Goal: Transaction & Acquisition: Purchase product/service

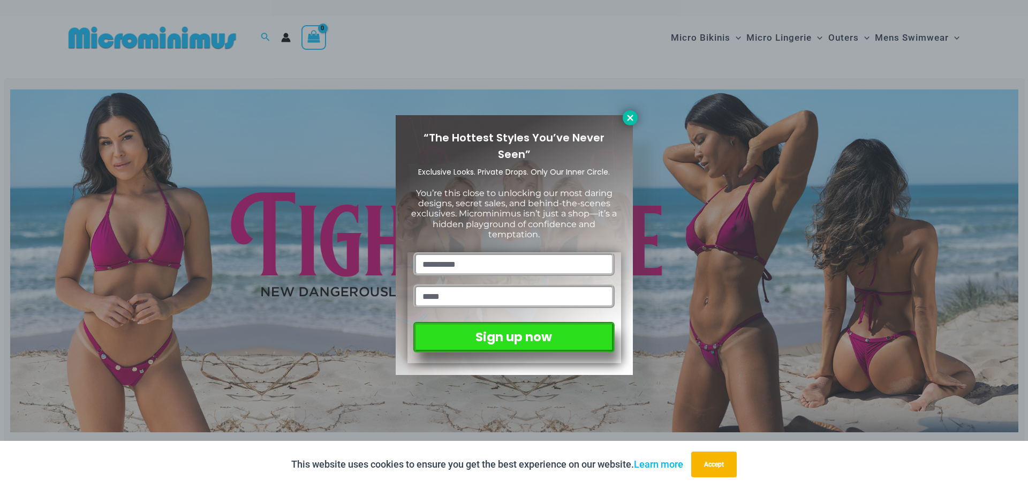
click at [630, 113] on icon at bounding box center [630, 118] width 10 height 10
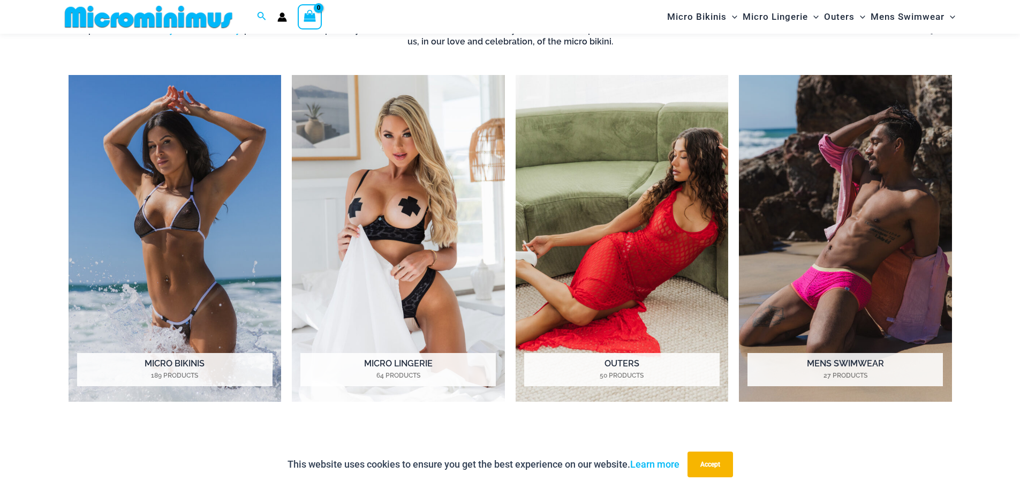
scroll to position [955, 0]
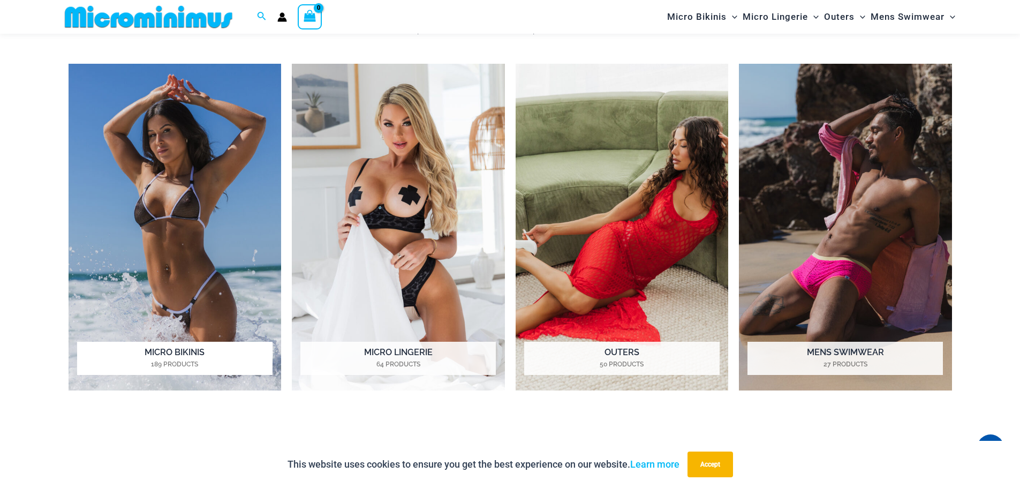
click at [194, 254] on img "Visit product category Micro Bikinis" at bounding box center [175, 227] width 213 height 327
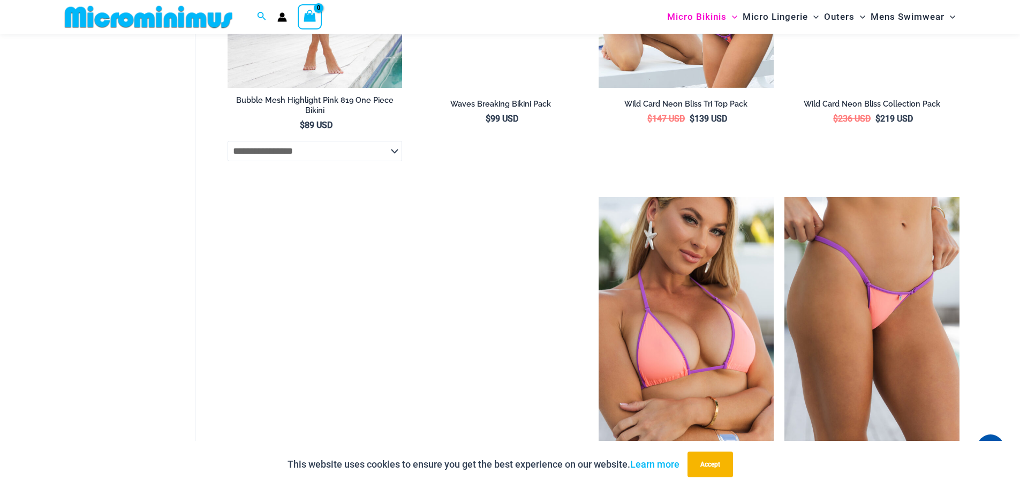
scroll to position [2404, 0]
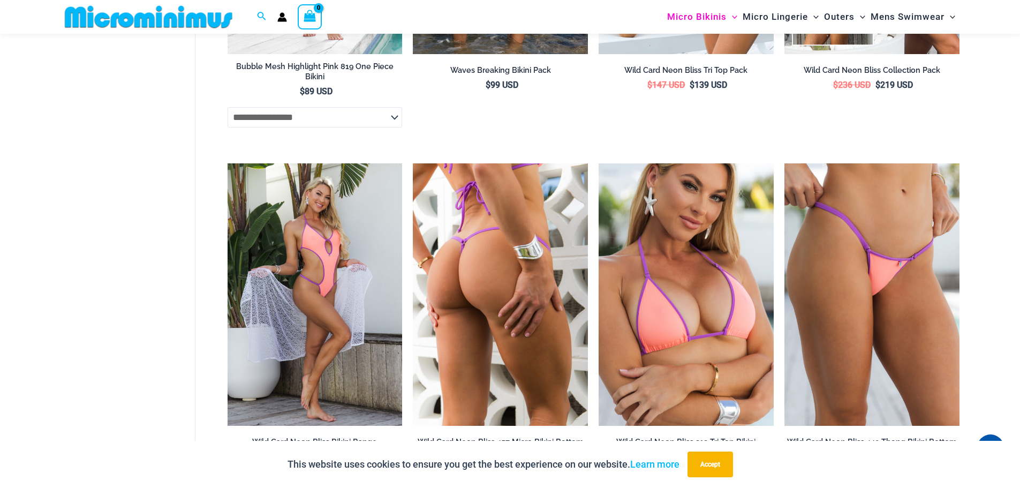
click at [514, 275] on img at bounding box center [500, 294] width 175 height 262
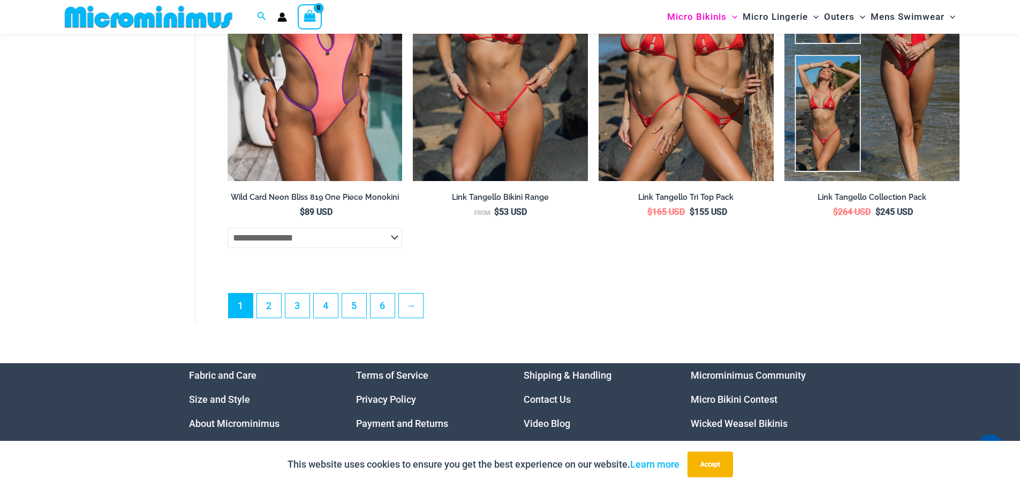
scroll to position [3047, 0]
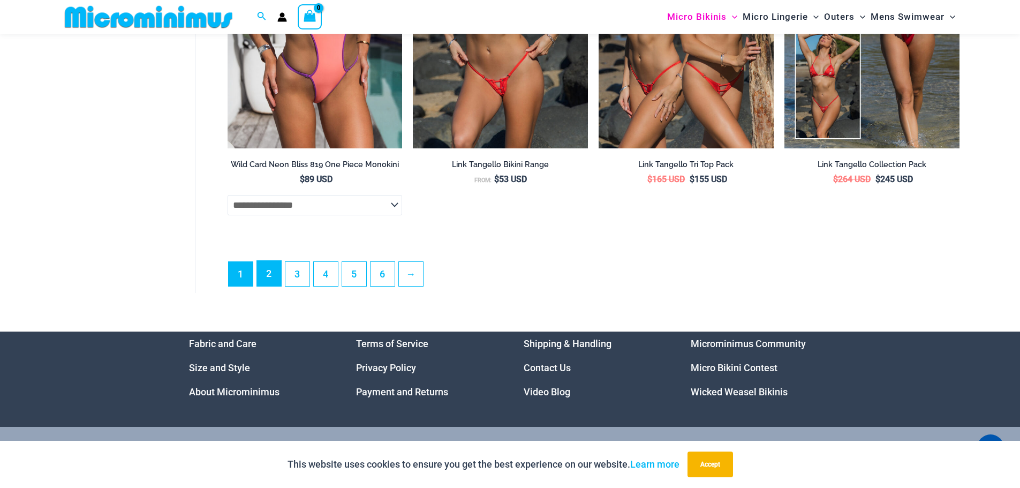
click at [268, 286] on link "2" at bounding box center [269, 273] width 24 height 25
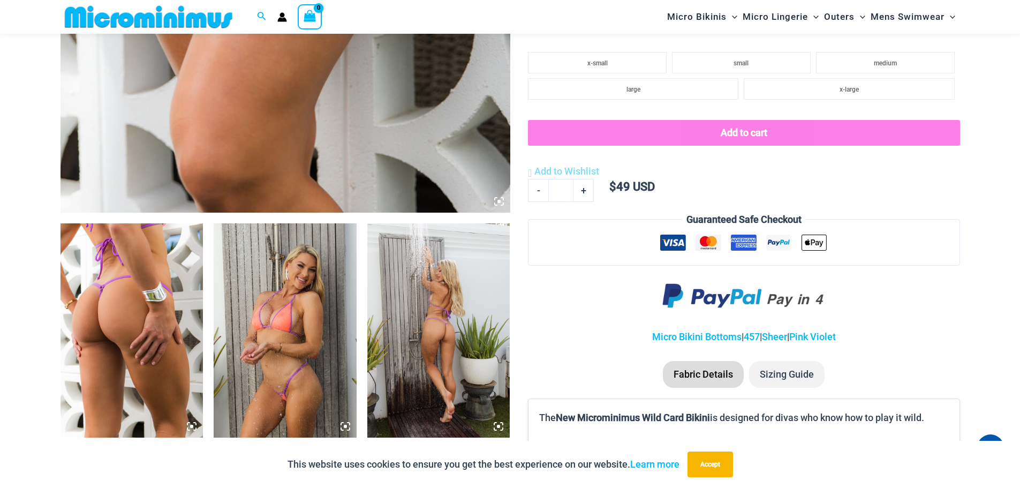
scroll to position [580, 0]
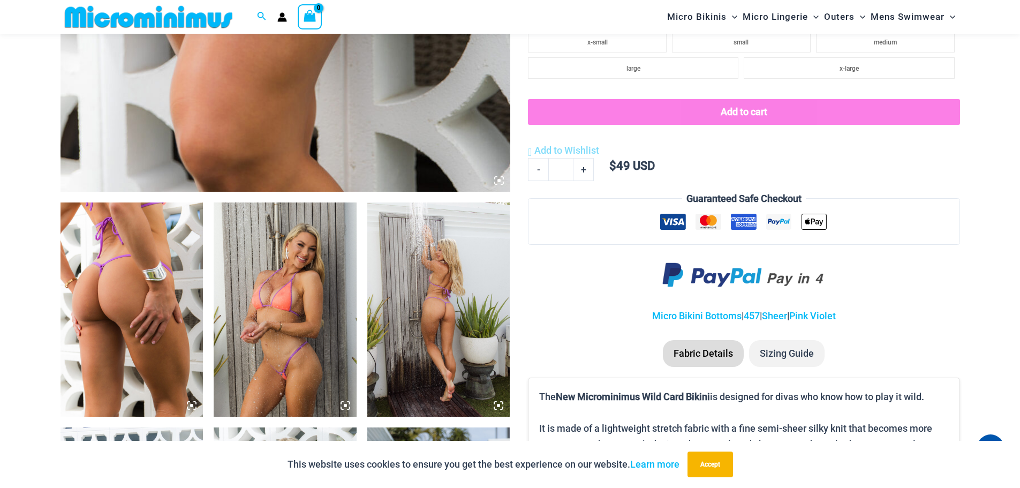
click at [305, 318] on img at bounding box center [285, 309] width 143 height 214
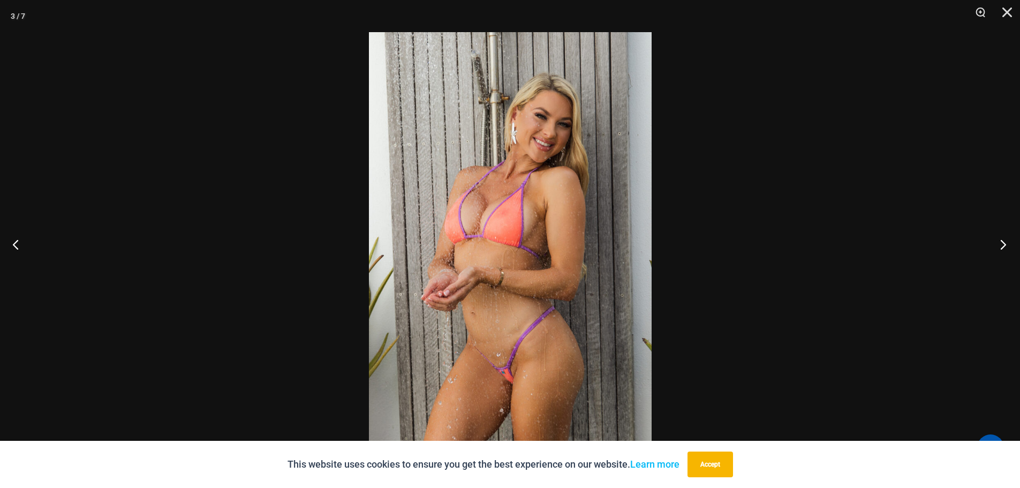
click at [1003, 246] on button "Next" at bounding box center [1000, 244] width 40 height 54
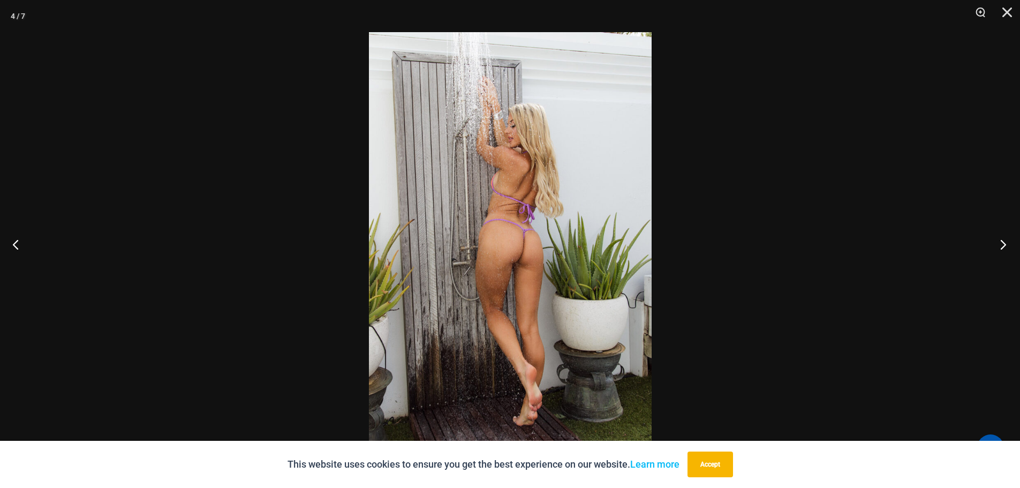
click at [1001, 244] on button "Next" at bounding box center [1000, 244] width 40 height 54
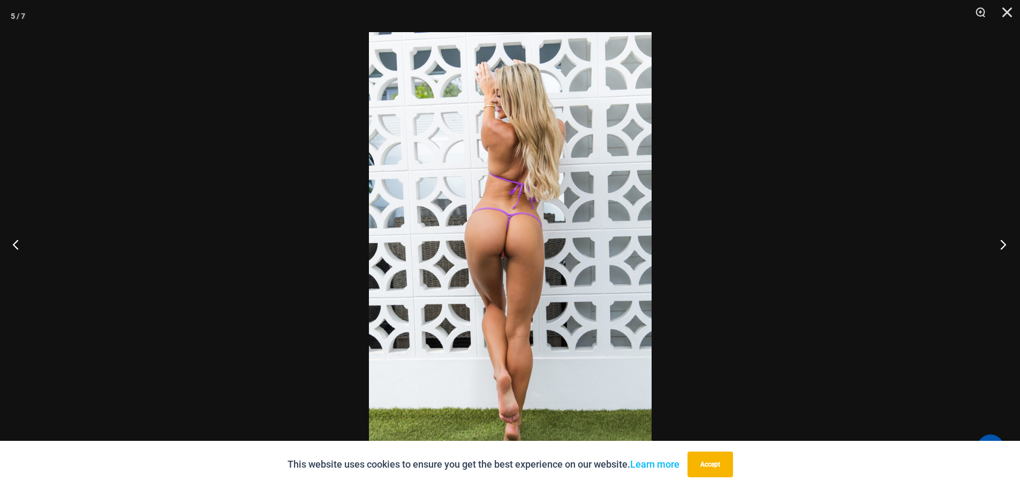
click at [1001, 244] on button "Next" at bounding box center [1000, 244] width 40 height 54
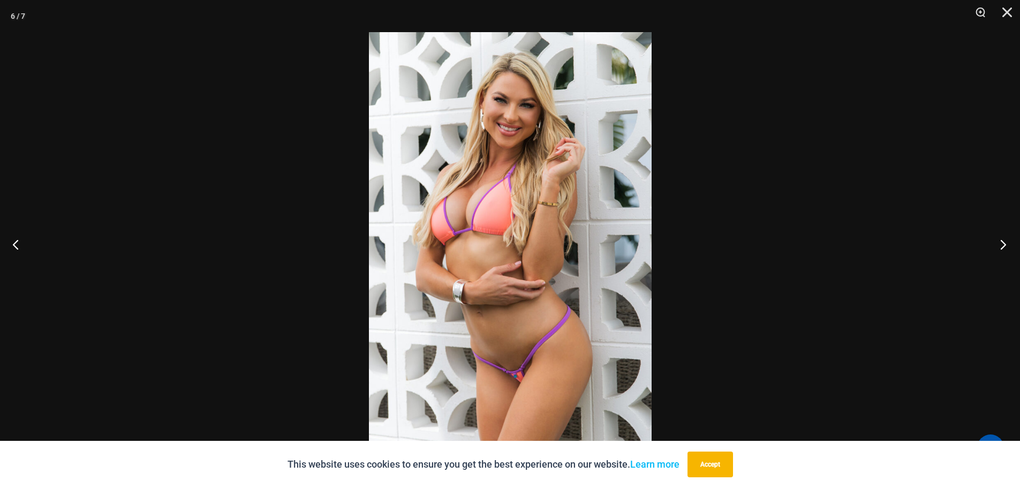
click at [1001, 244] on button "Next" at bounding box center [1000, 244] width 40 height 54
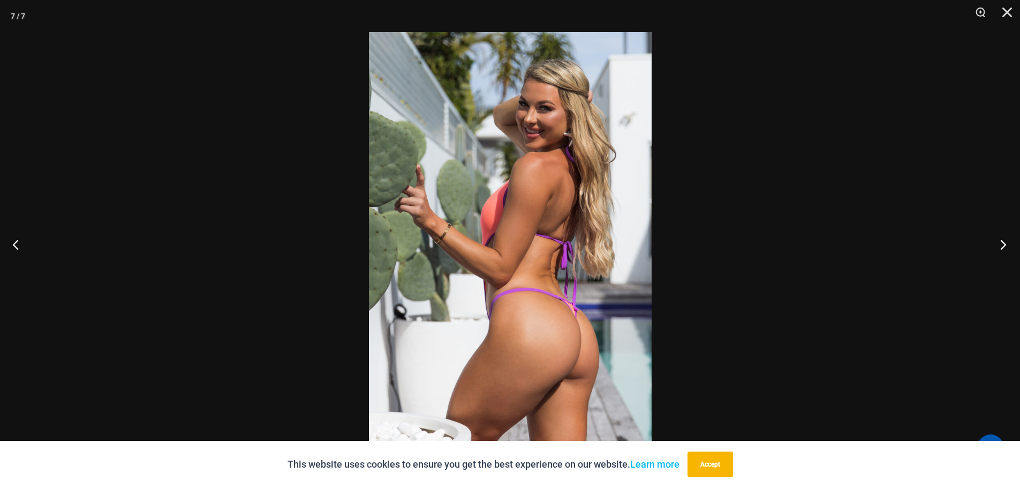
click at [1001, 244] on button "Next" at bounding box center [1000, 244] width 40 height 54
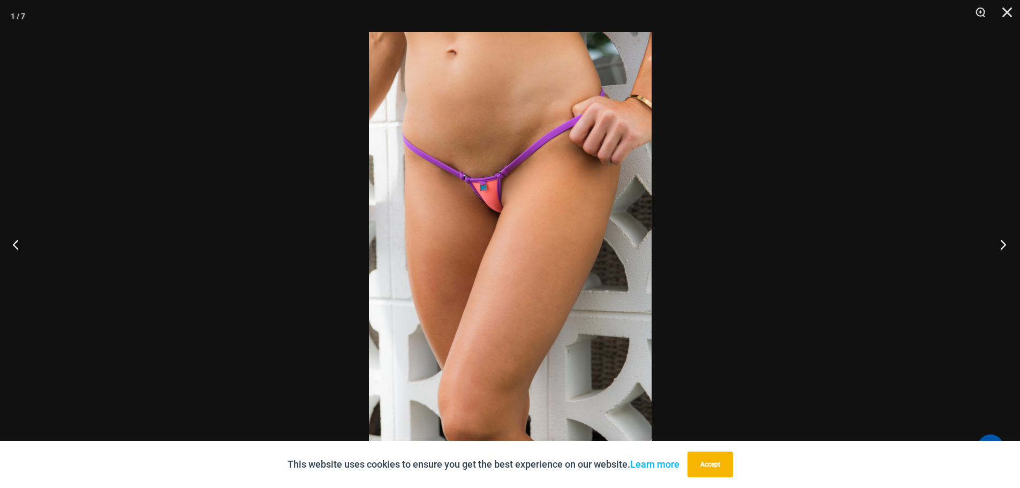
click at [1001, 244] on button "Next" at bounding box center [1000, 244] width 40 height 54
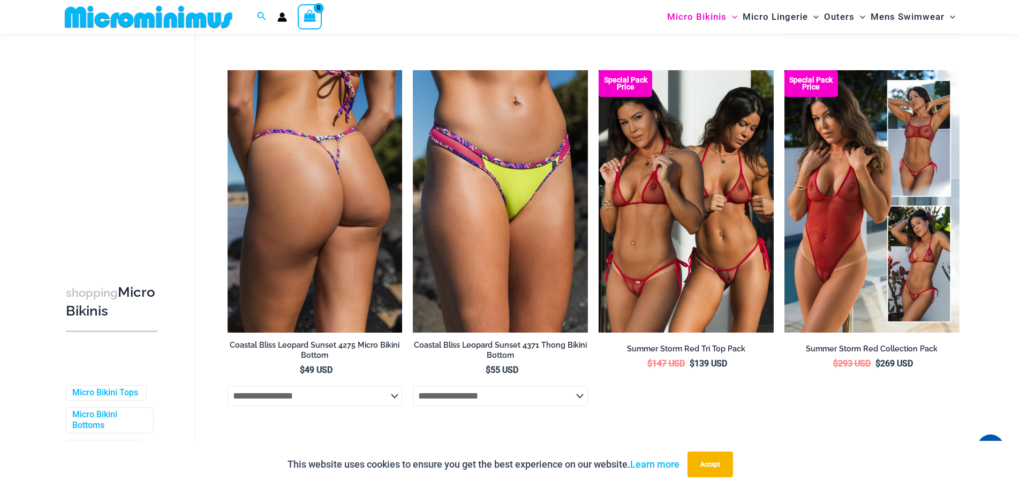
scroll to position [795, 0]
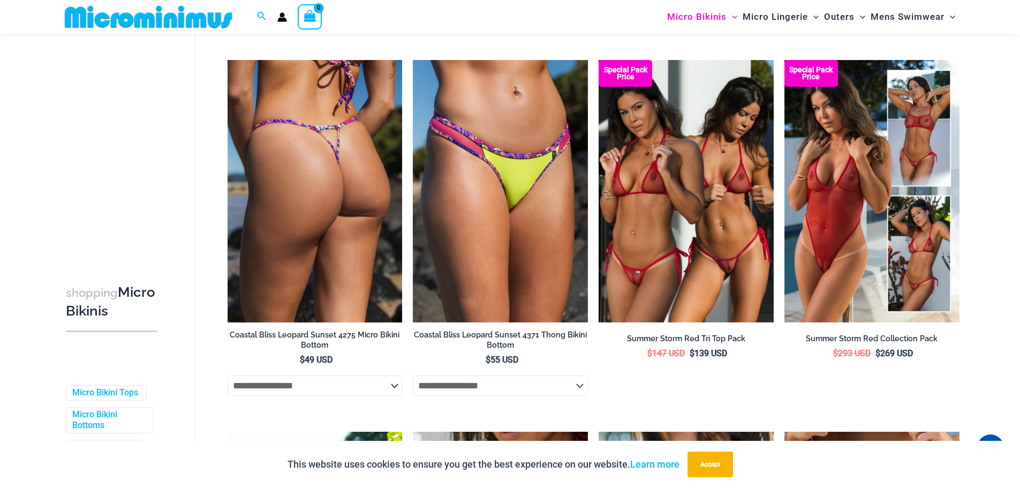
click at [306, 206] on img at bounding box center [315, 191] width 175 height 262
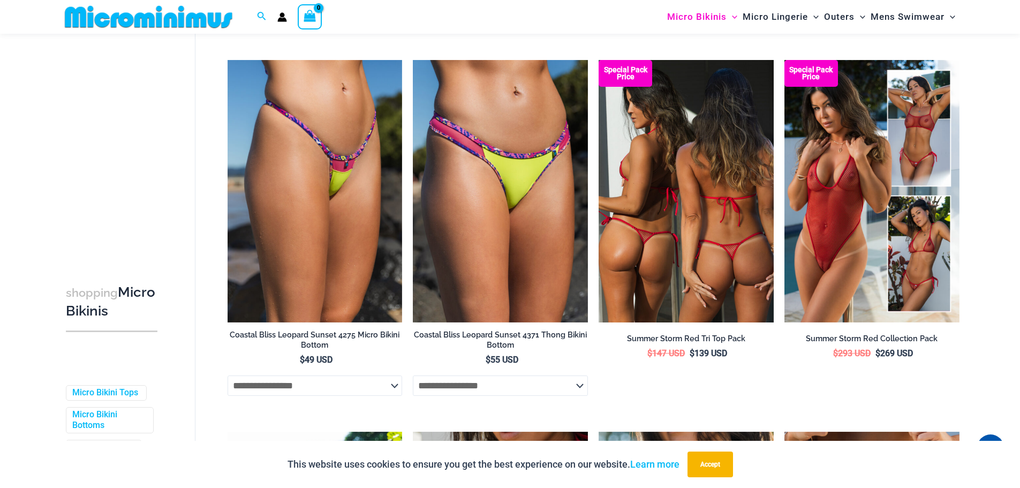
click at [681, 269] on img at bounding box center [686, 191] width 175 height 262
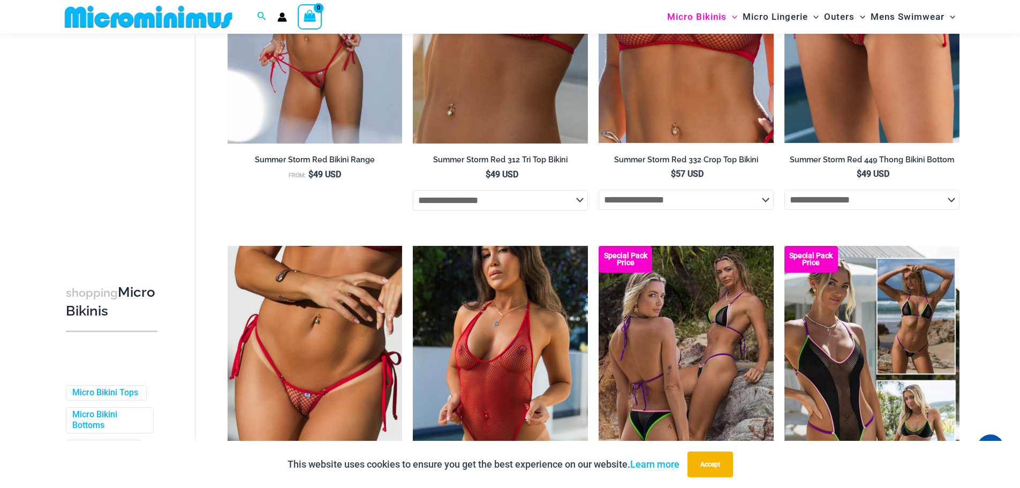
scroll to position [1384, 0]
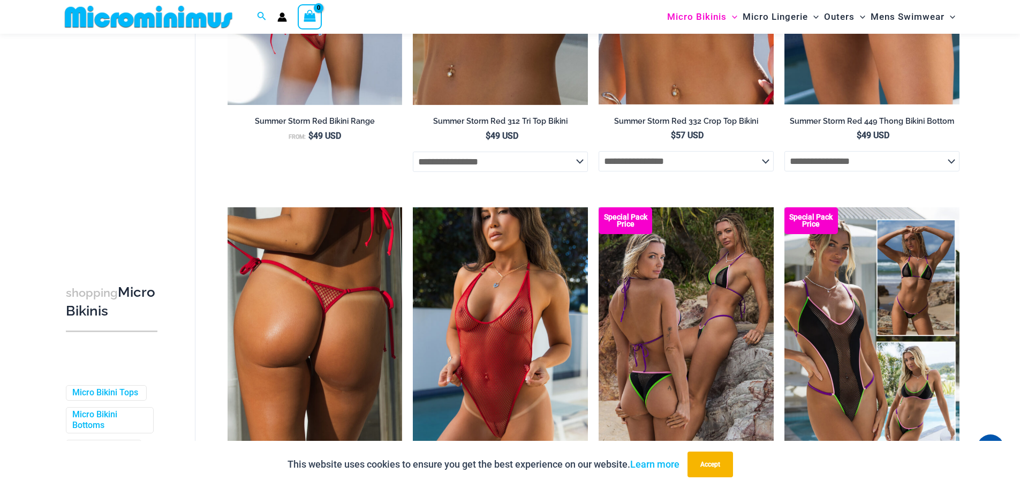
click at [337, 320] on img at bounding box center [315, 338] width 175 height 262
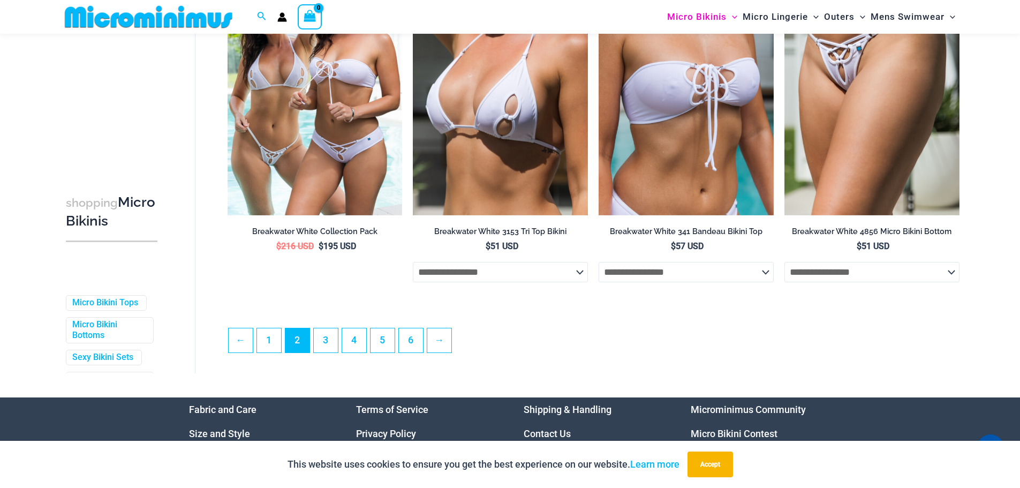
scroll to position [2776, 0]
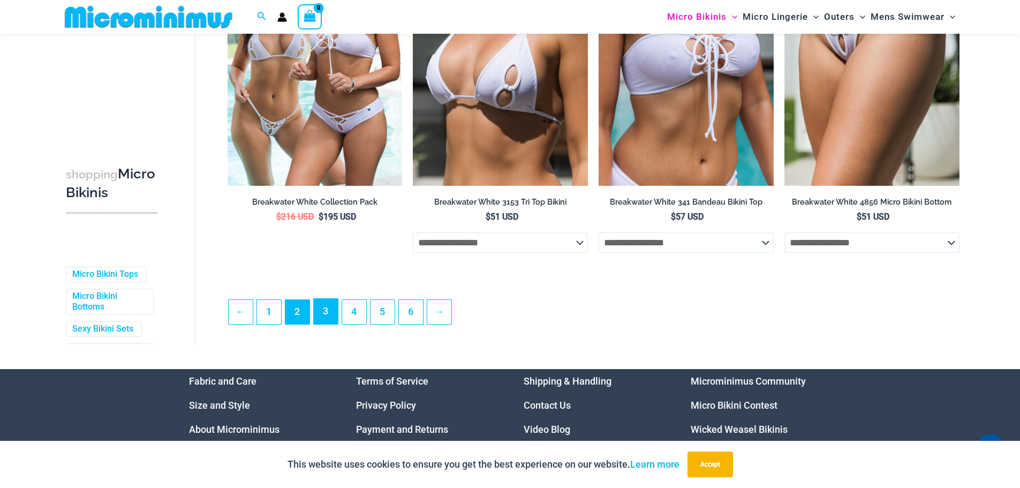
click at [331, 322] on link "3" at bounding box center [326, 311] width 24 height 25
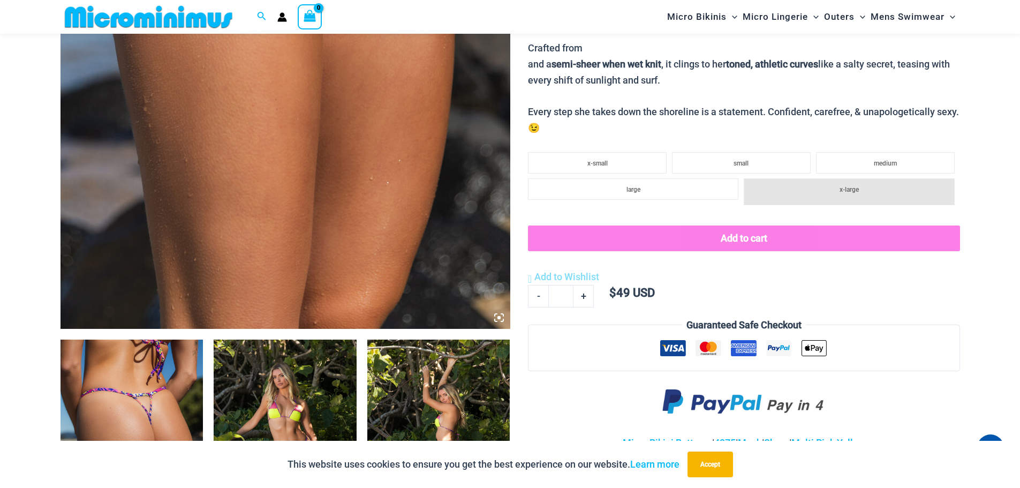
scroll to position [206, 0]
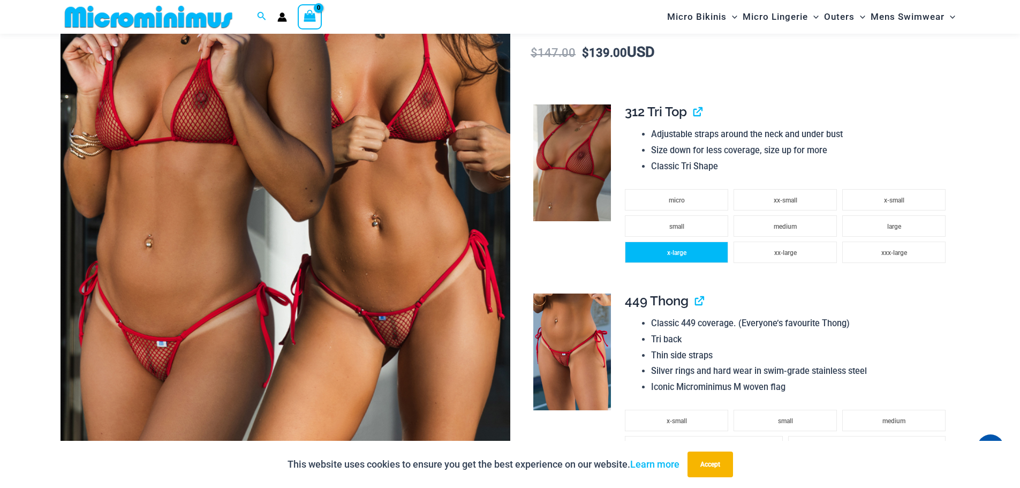
scroll to position [313, 0]
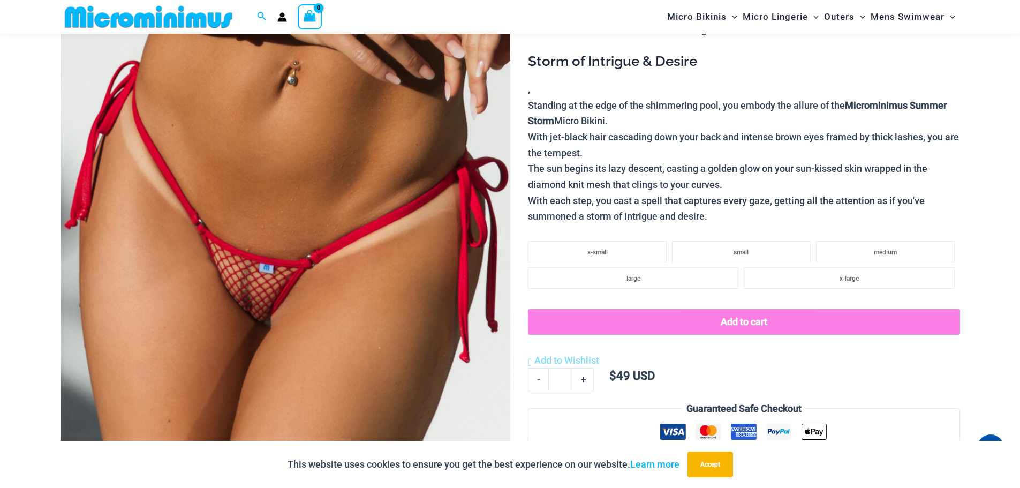
scroll to position [259, 0]
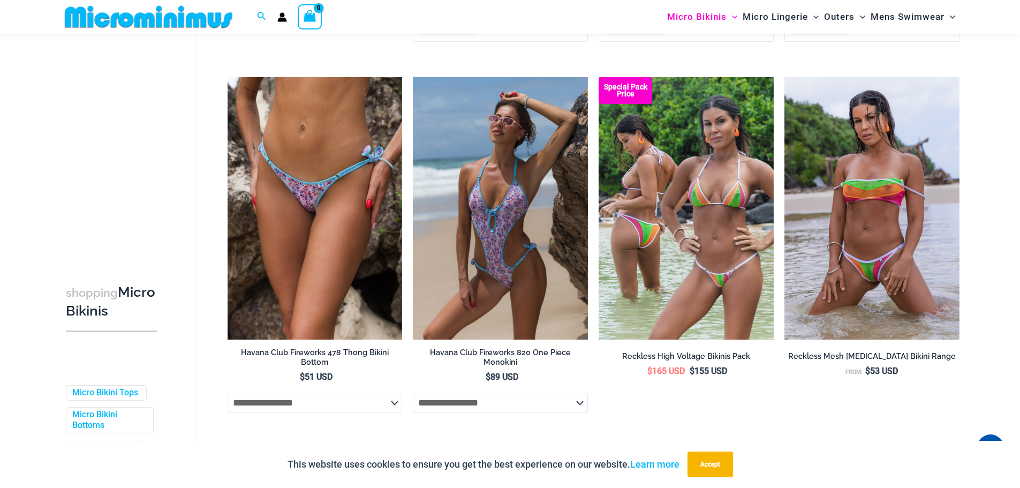
scroll to position [2615, 0]
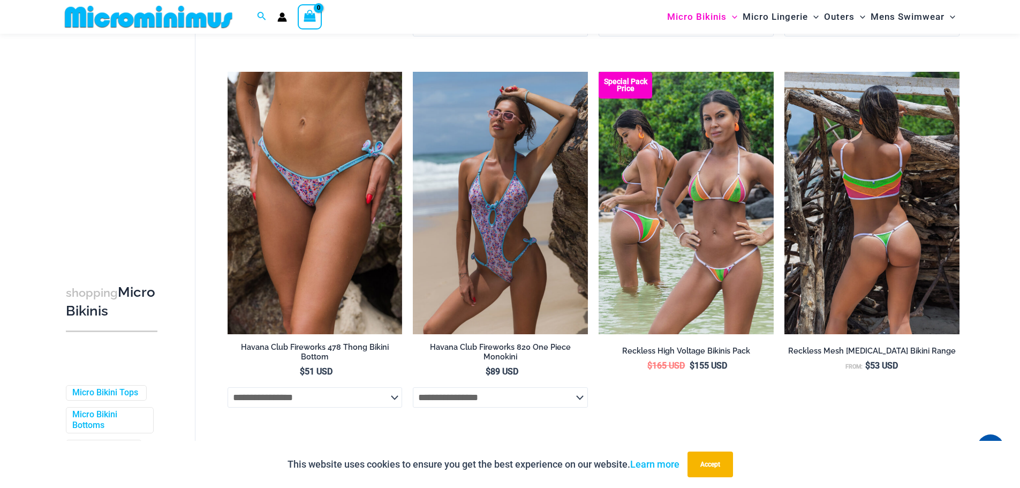
click at [866, 268] on img at bounding box center [871, 203] width 175 height 262
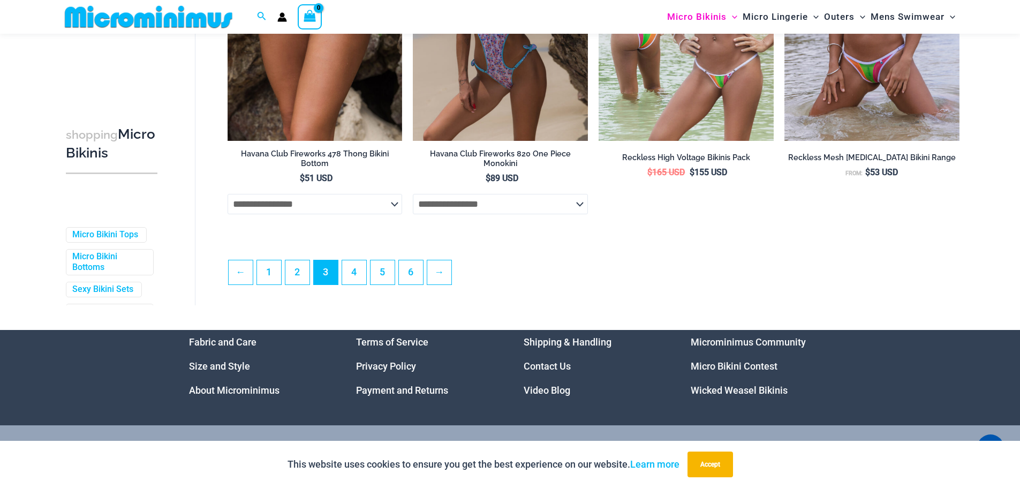
scroll to position [2829, 0]
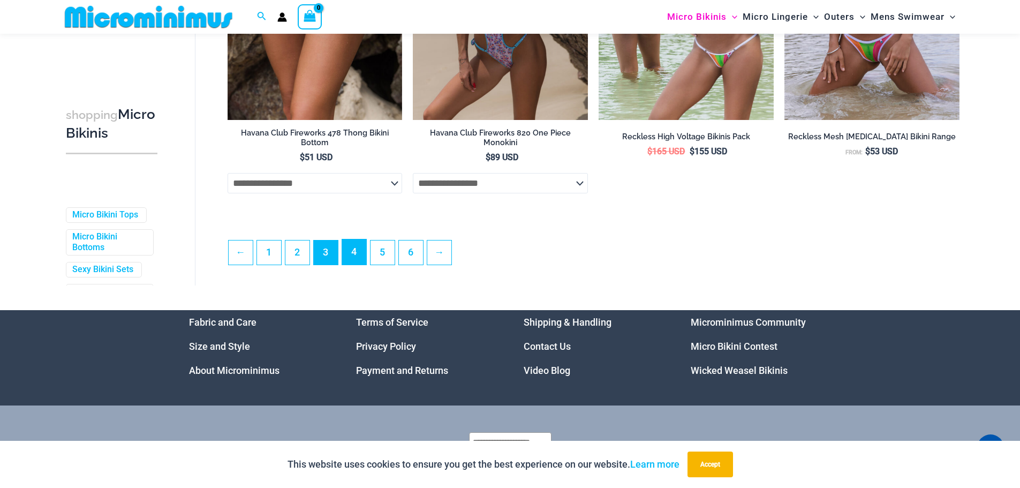
click at [350, 258] on link "4" at bounding box center [354, 251] width 24 height 25
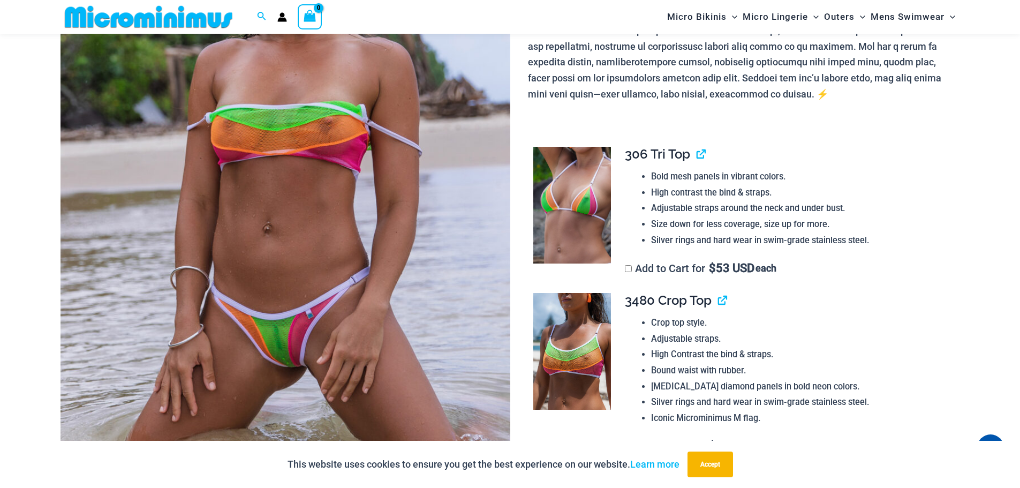
scroll to position [258, 0]
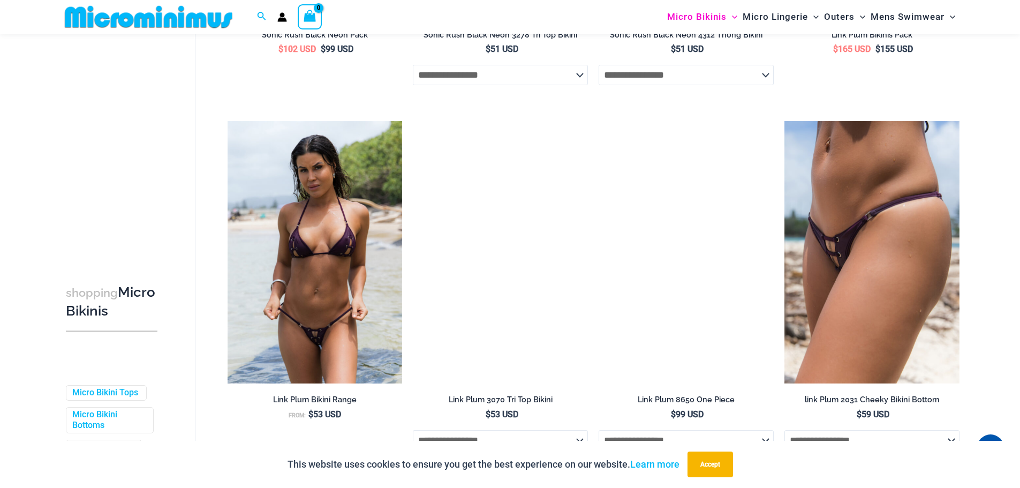
scroll to position [741, 0]
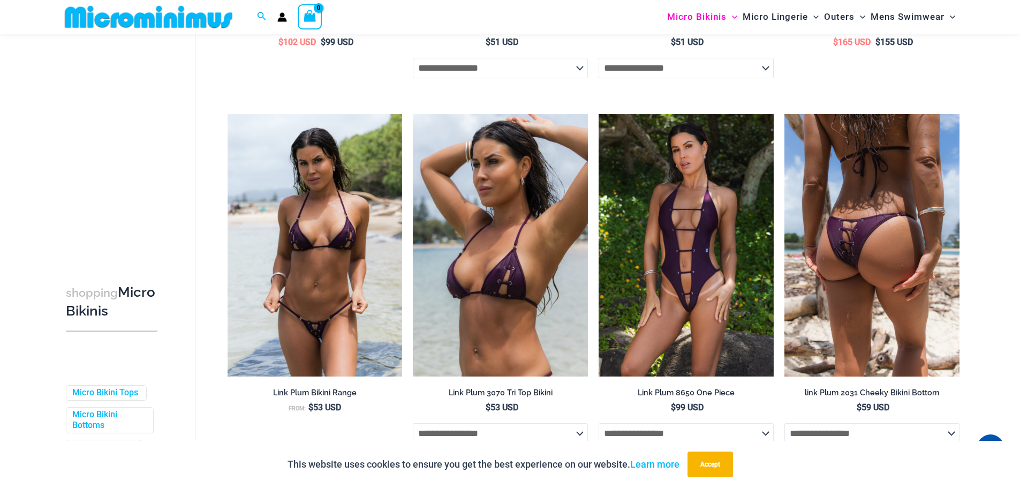
click at [855, 289] on img at bounding box center [871, 245] width 175 height 262
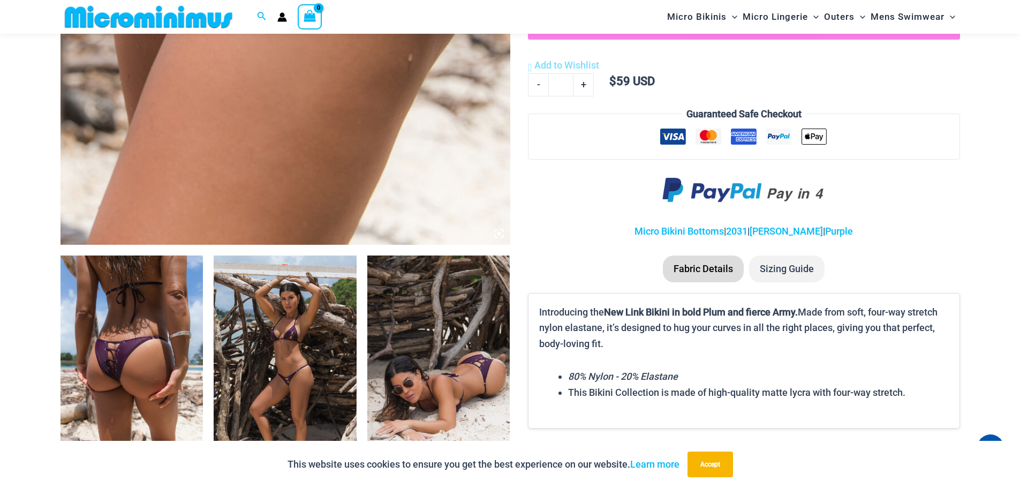
scroll to position [579, 0]
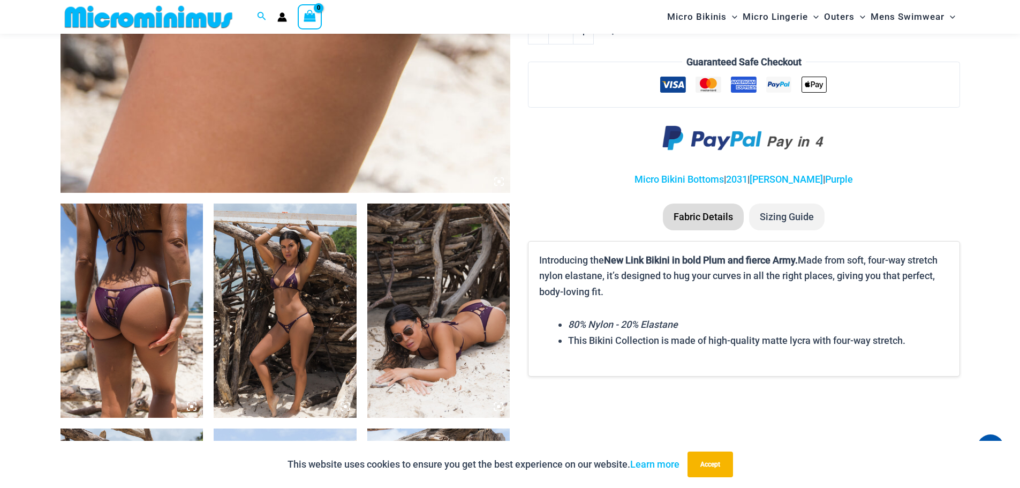
click at [152, 305] on img at bounding box center [131, 310] width 143 height 214
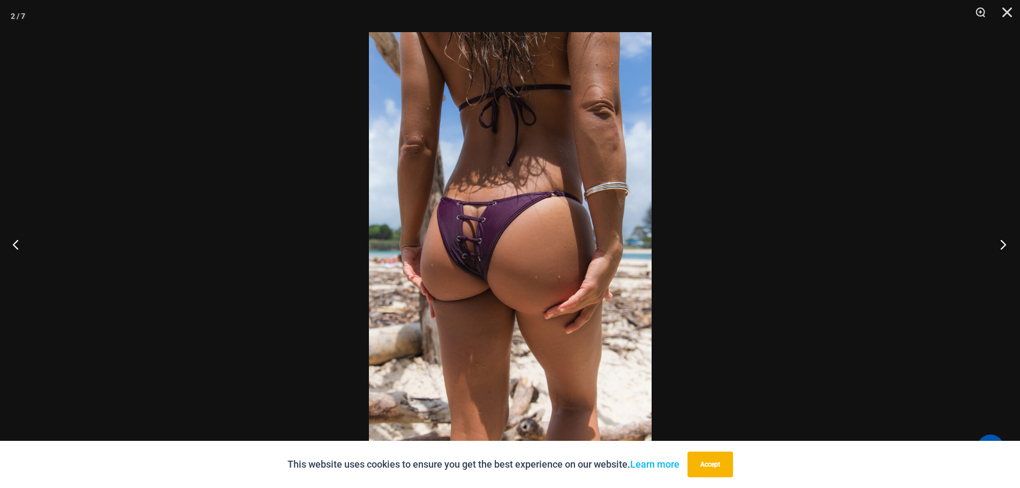
click at [1000, 246] on button "Next" at bounding box center [1000, 244] width 40 height 54
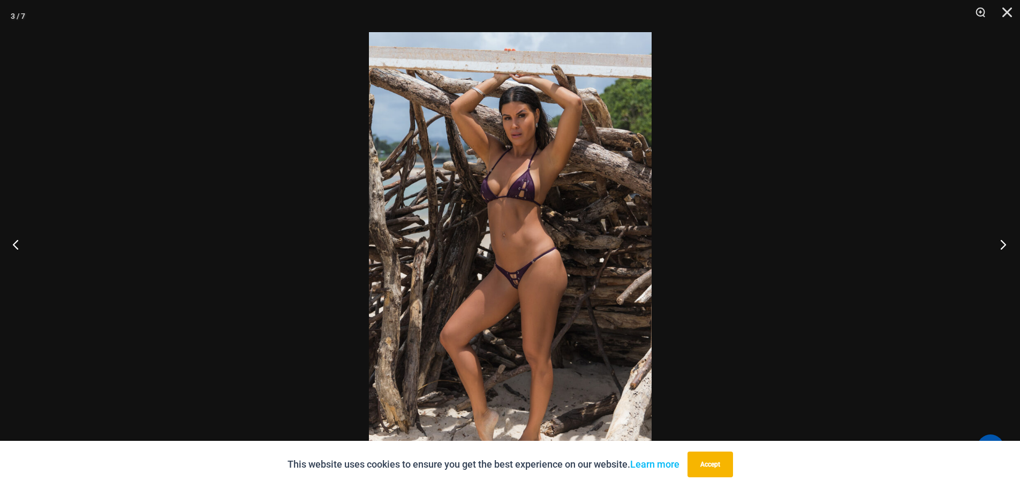
click at [1000, 246] on button "Next" at bounding box center [1000, 244] width 40 height 54
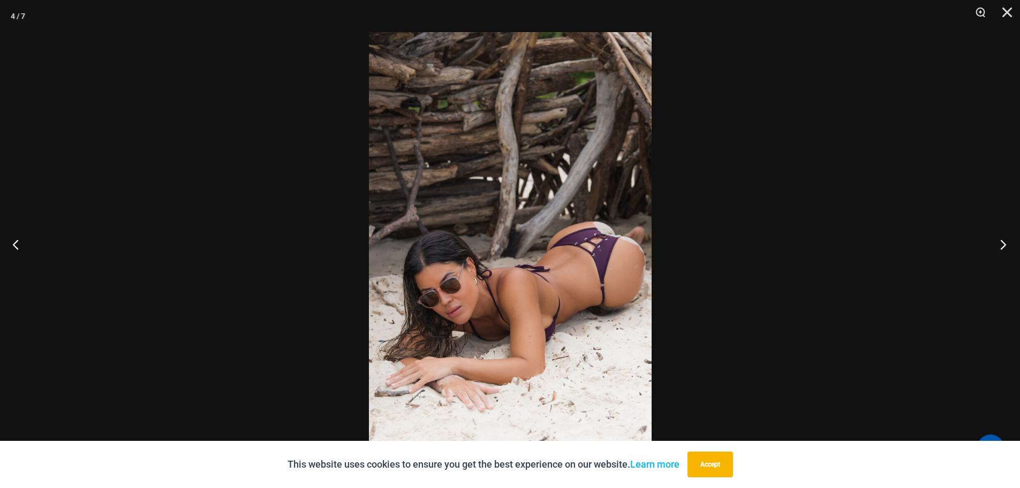
click at [1000, 246] on button "Next" at bounding box center [1000, 244] width 40 height 54
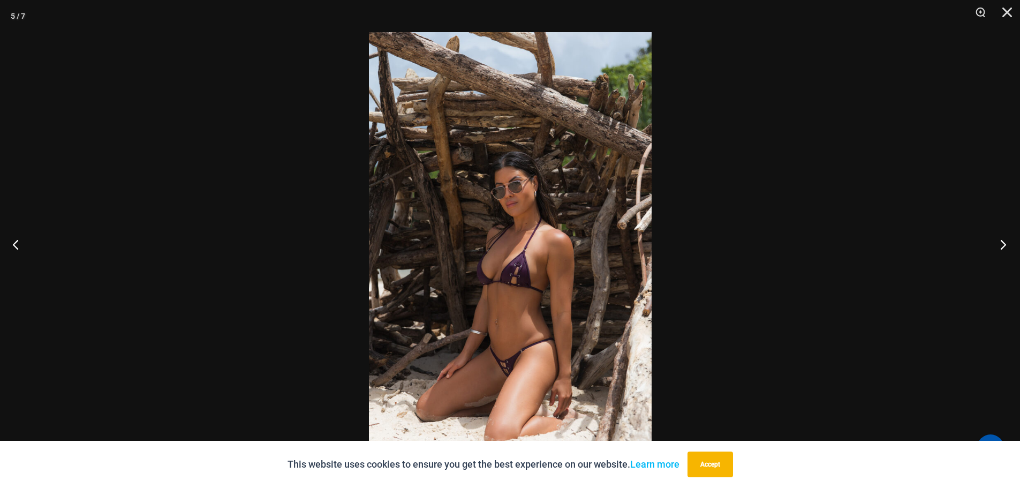
click at [1000, 246] on button "Next" at bounding box center [1000, 244] width 40 height 54
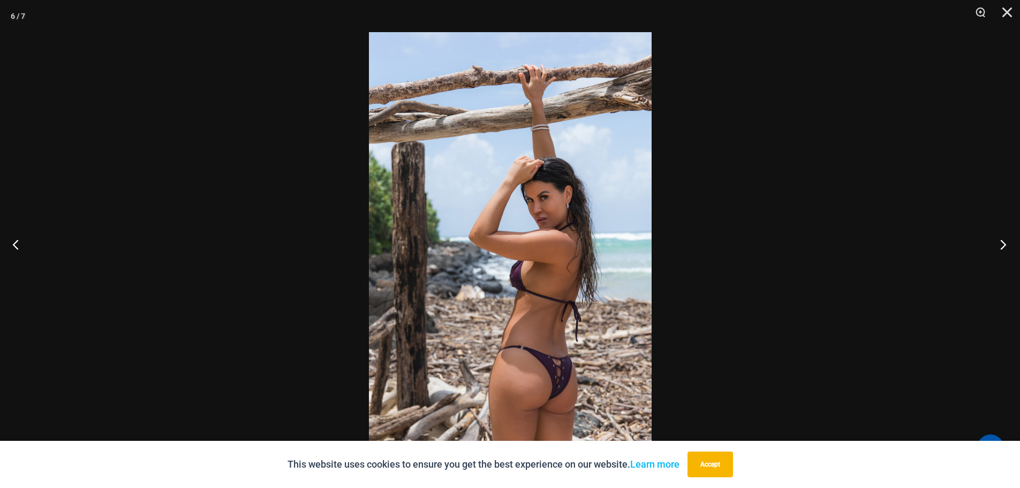
click at [1002, 248] on button "Next" at bounding box center [1000, 244] width 40 height 54
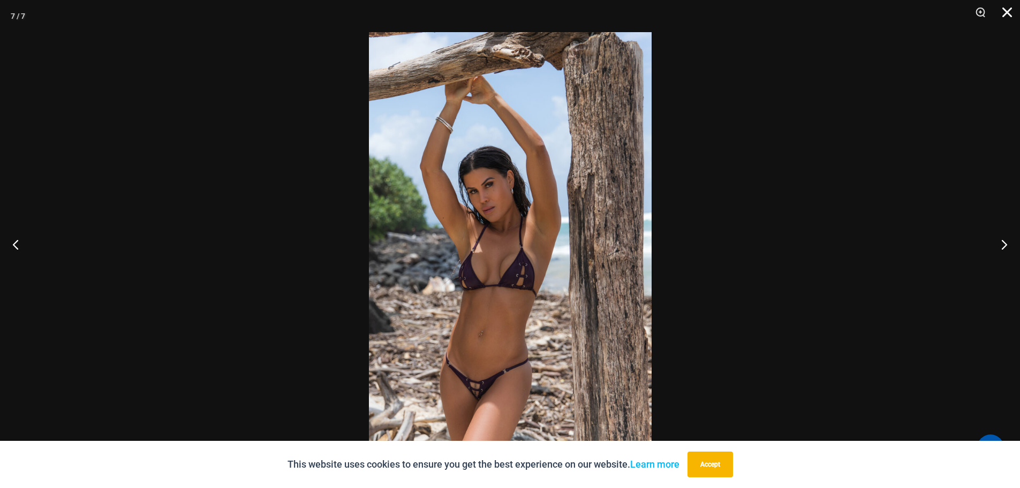
click at [1004, 12] on button "Close" at bounding box center [1003, 16] width 27 height 32
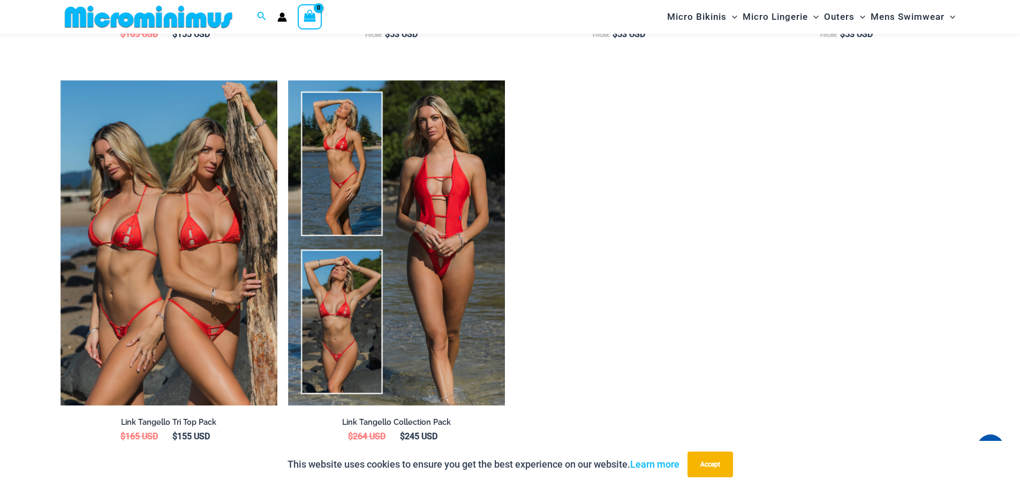
scroll to position [1596, 0]
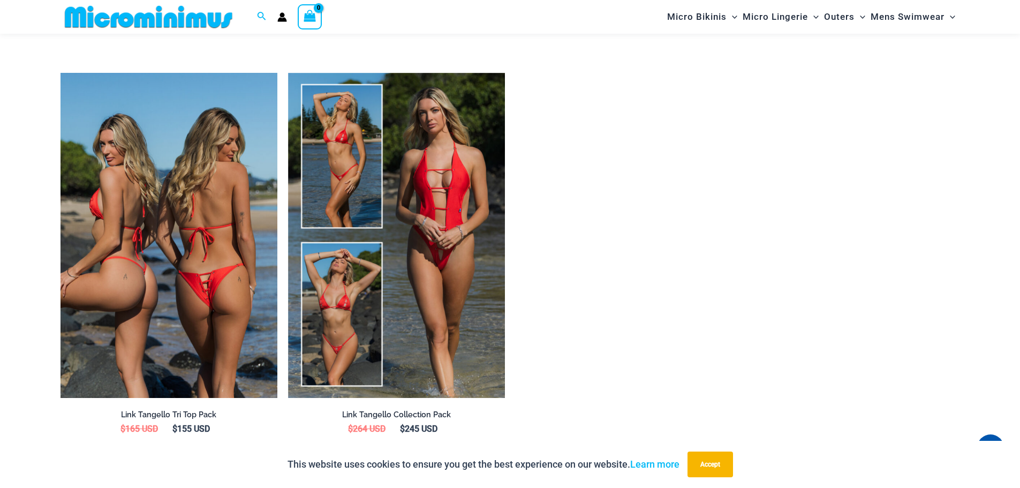
click at [199, 297] on img at bounding box center [168, 235] width 217 height 325
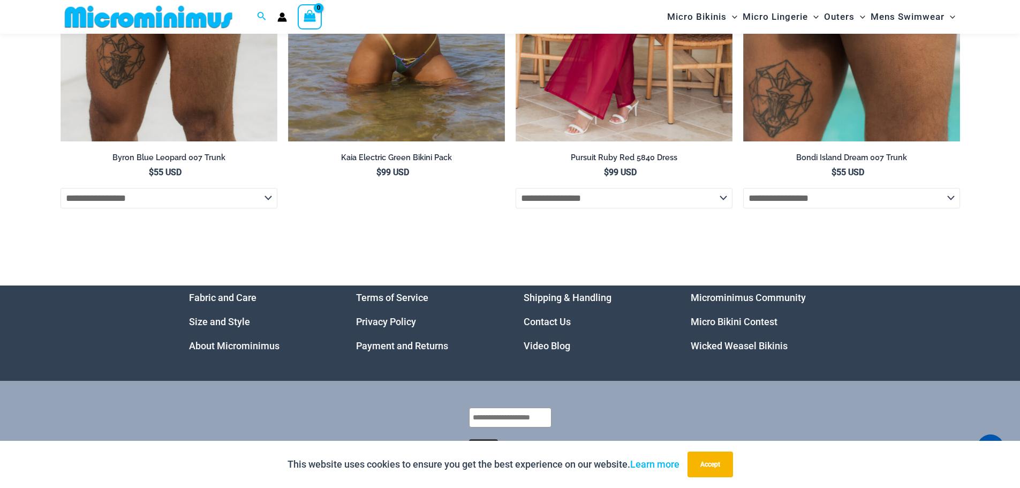
scroll to position [4054, 0]
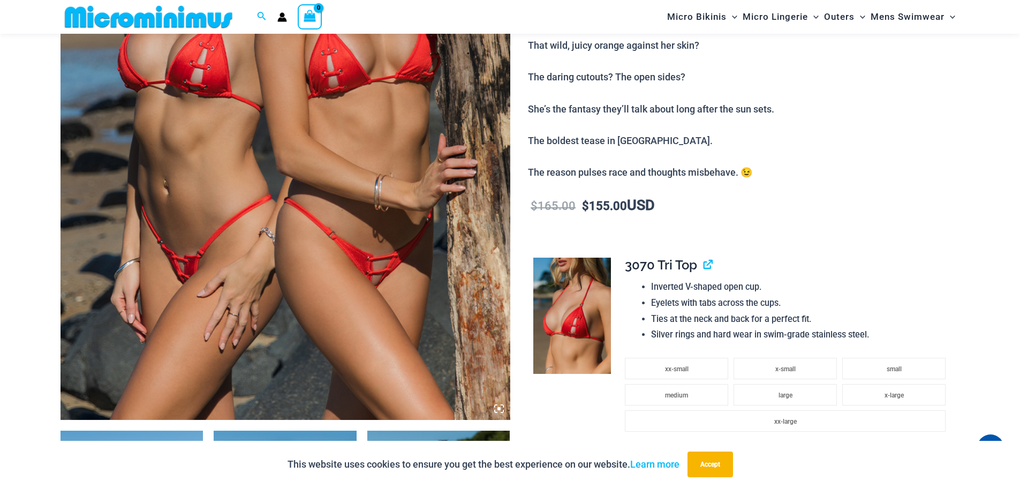
scroll to position [365, 0]
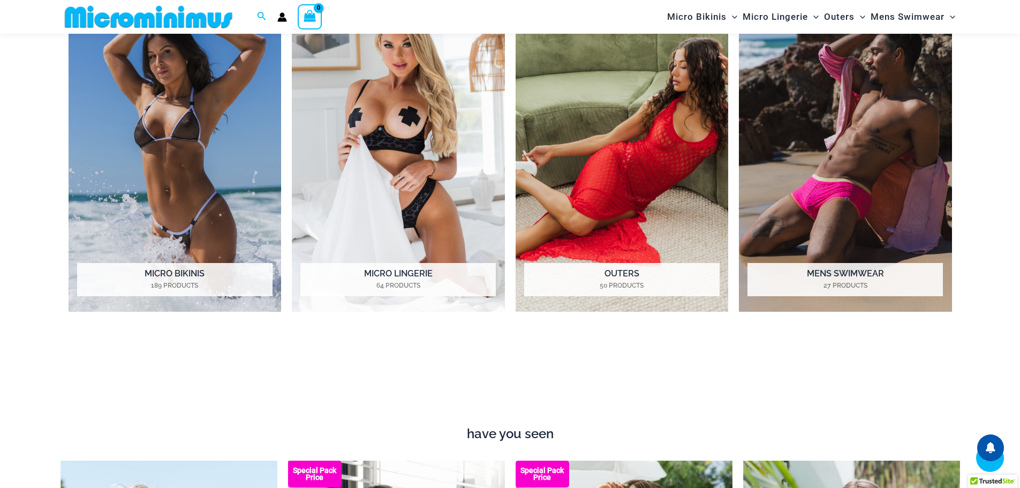
scroll to position [955, 0]
